Goal: Task Accomplishment & Management: Manage account settings

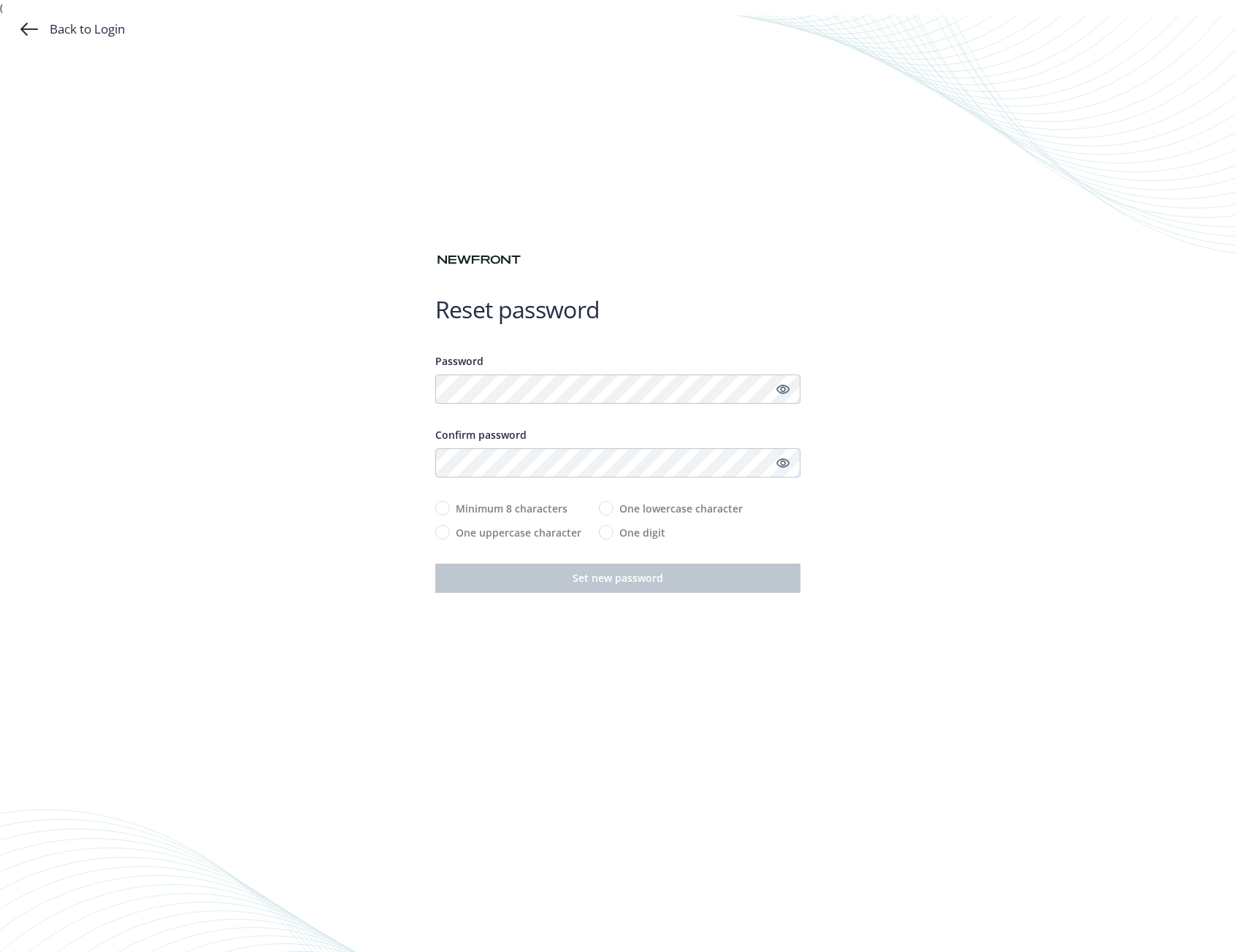
click at [435, 404] on div at bounding box center [435, 404] width 0 height 0
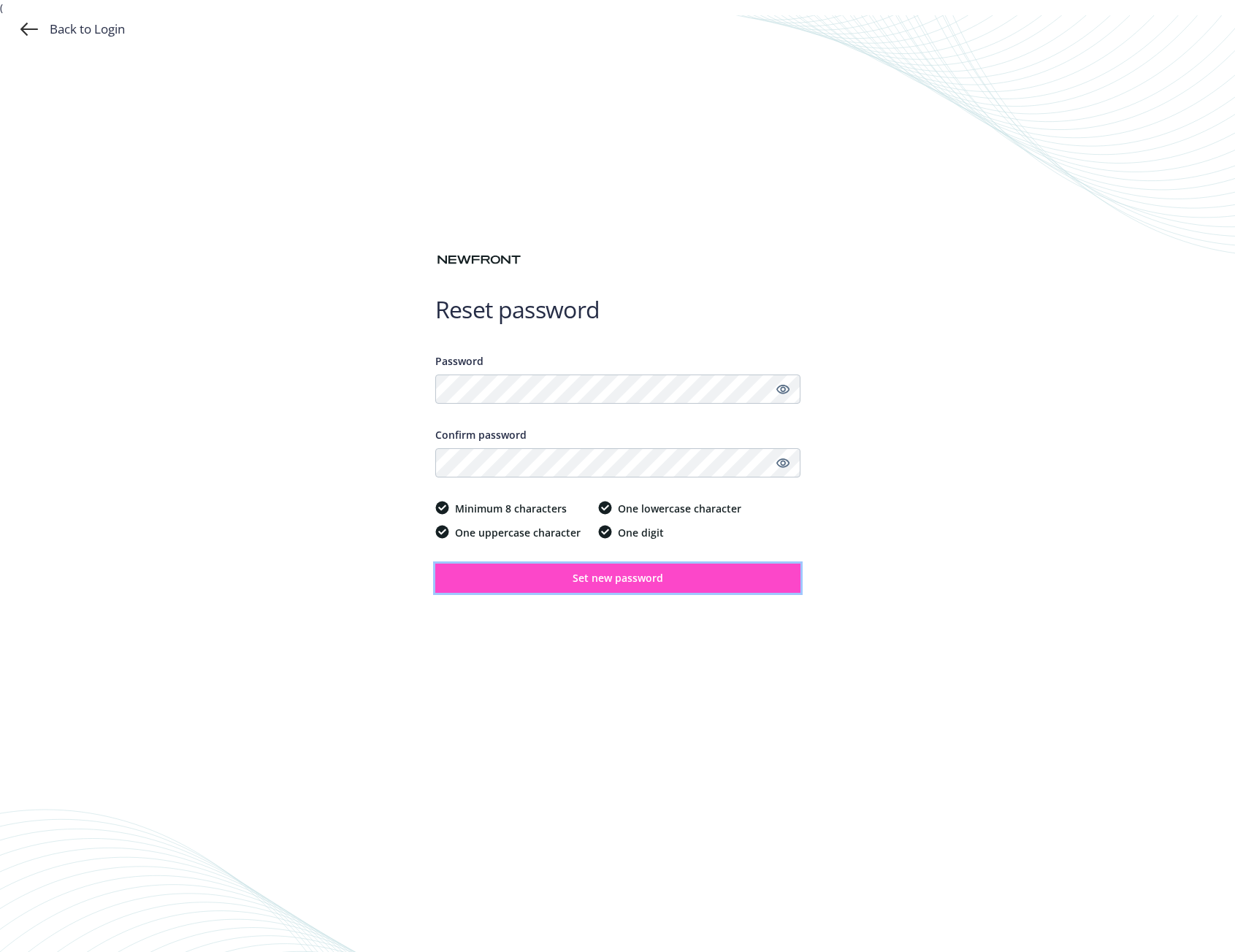
click at [638, 583] on span "Set new password" at bounding box center [618, 577] width 91 height 14
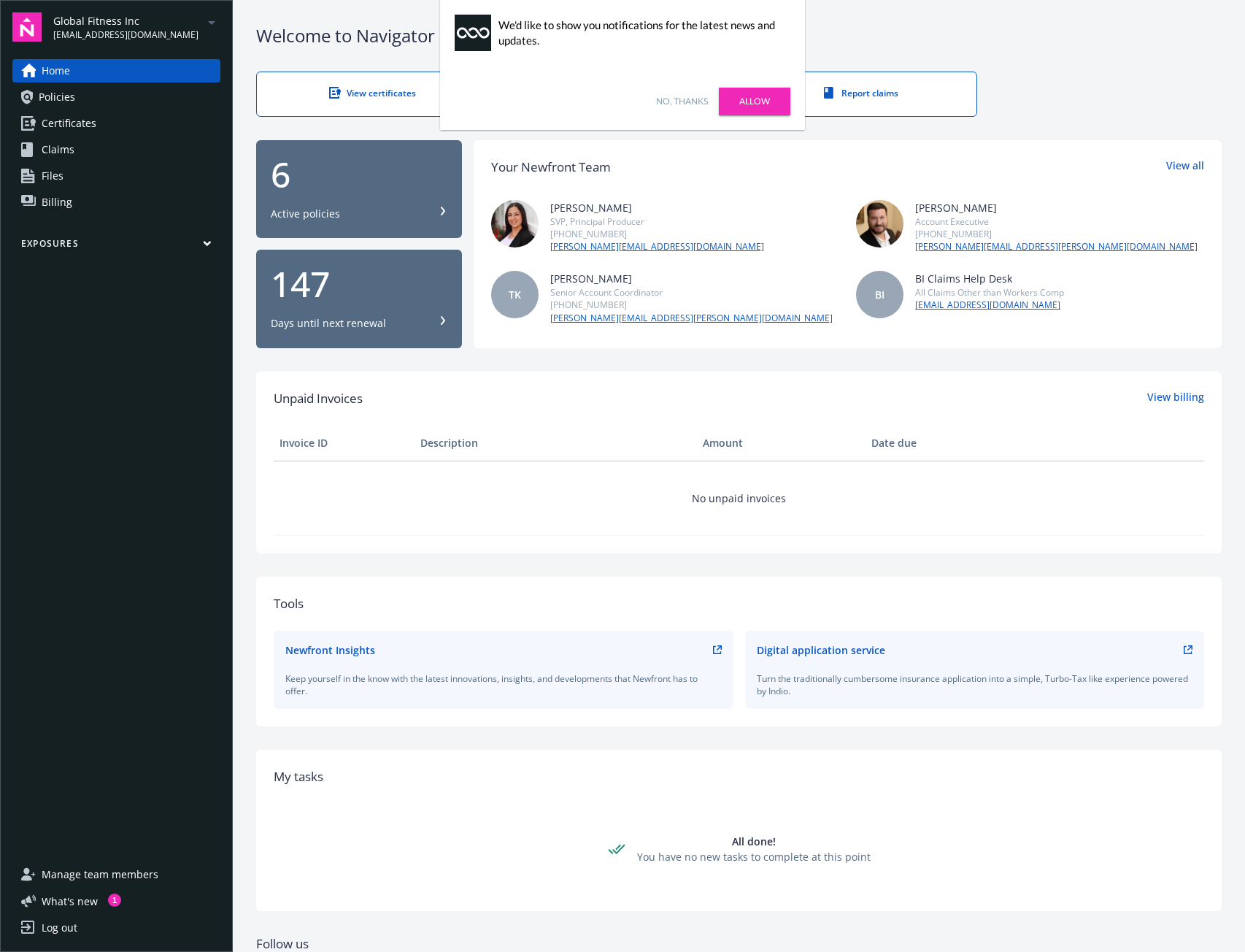
click at [762, 100] on link "Allow" at bounding box center [754, 101] width 71 height 28
